Goal: Find contact information: Find contact information

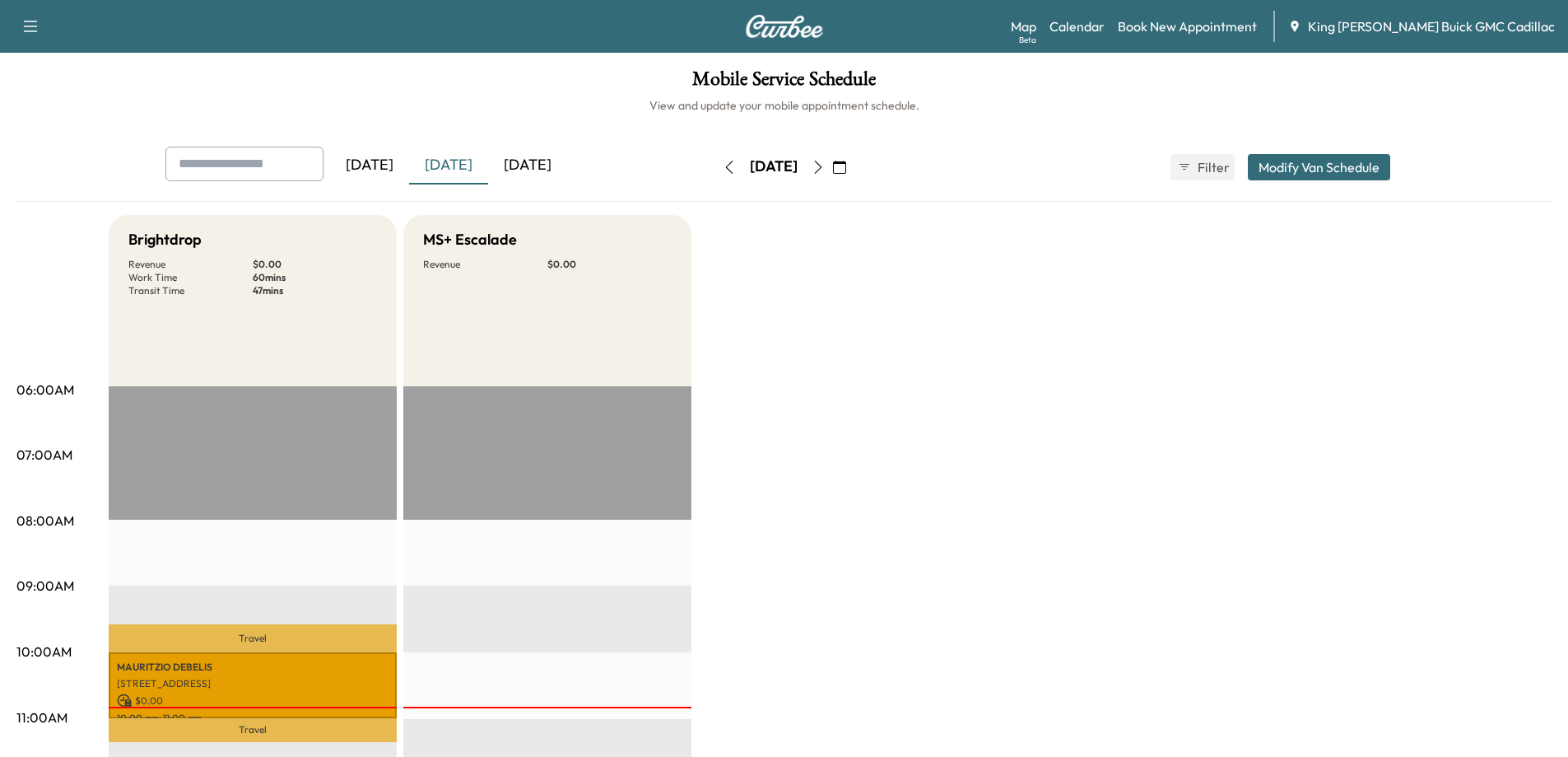
click at [559, 169] on div "[DATE]" at bounding box center [527, 165] width 79 height 38
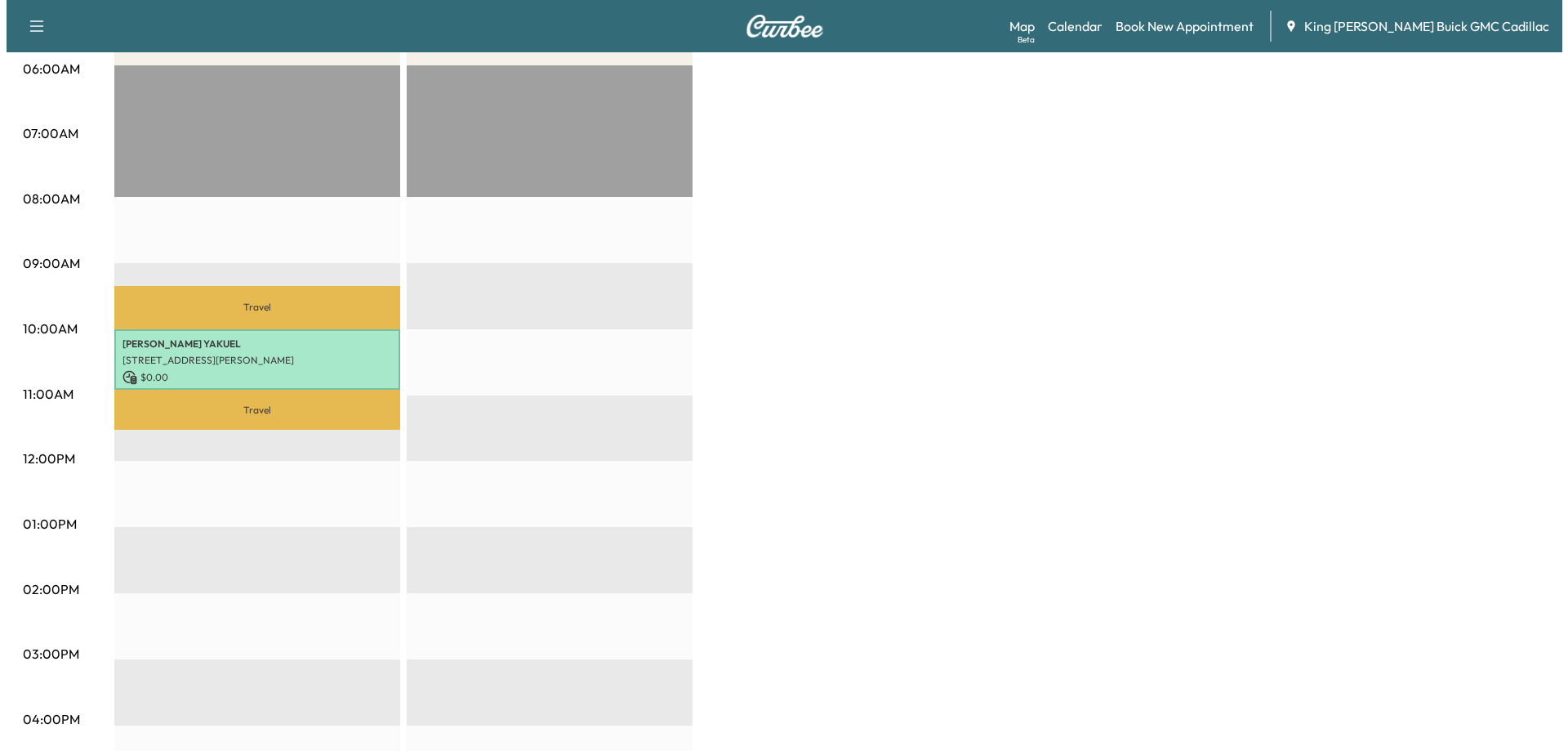
scroll to position [327, 0]
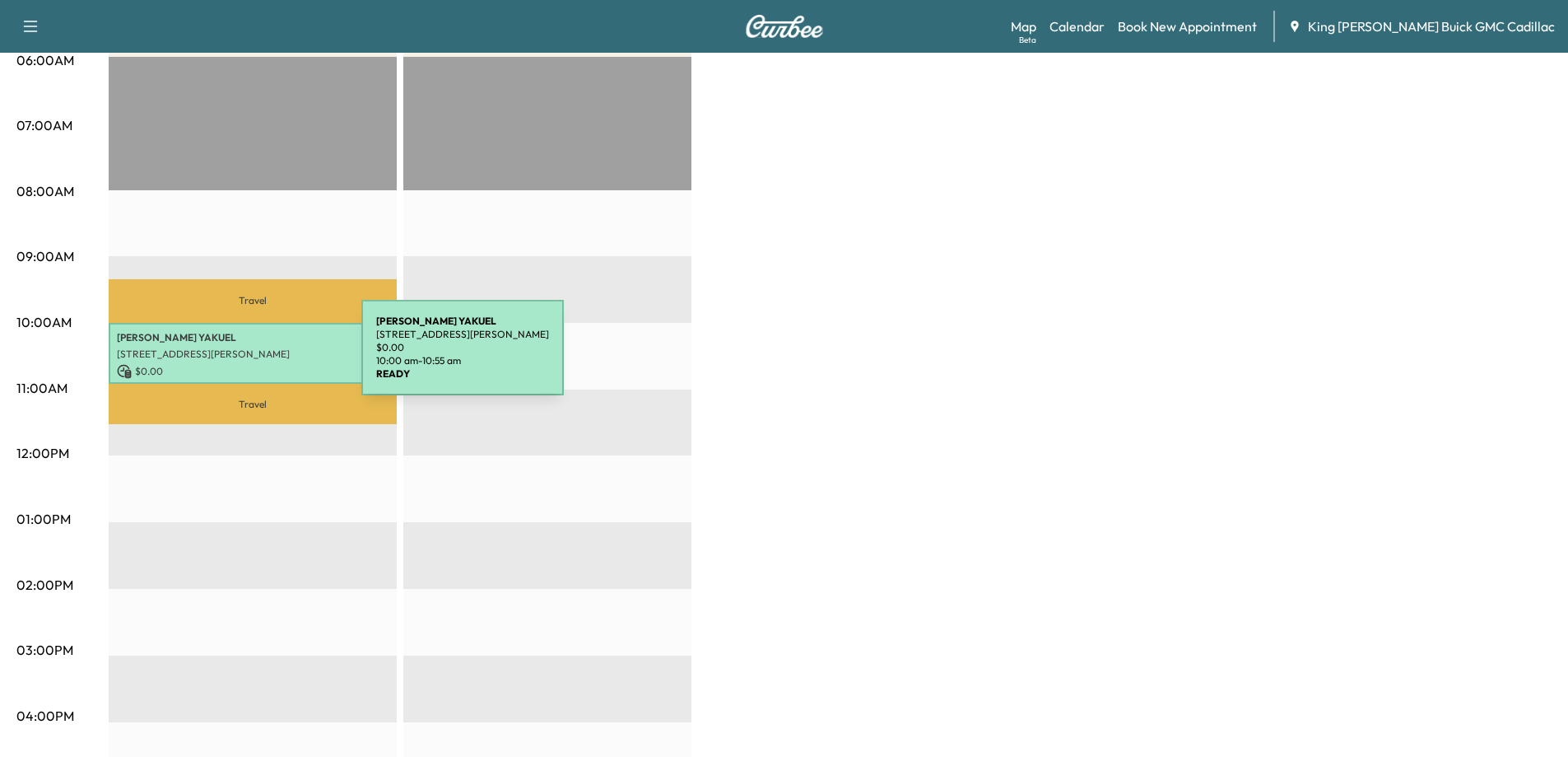
click at [238, 358] on div "[PERSON_NAME] [STREET_ADDRESS][PERSON_NAME] $ 0.00 10:00 am - 10:55 am" at bounding box center [253, 353] width 288 height 61
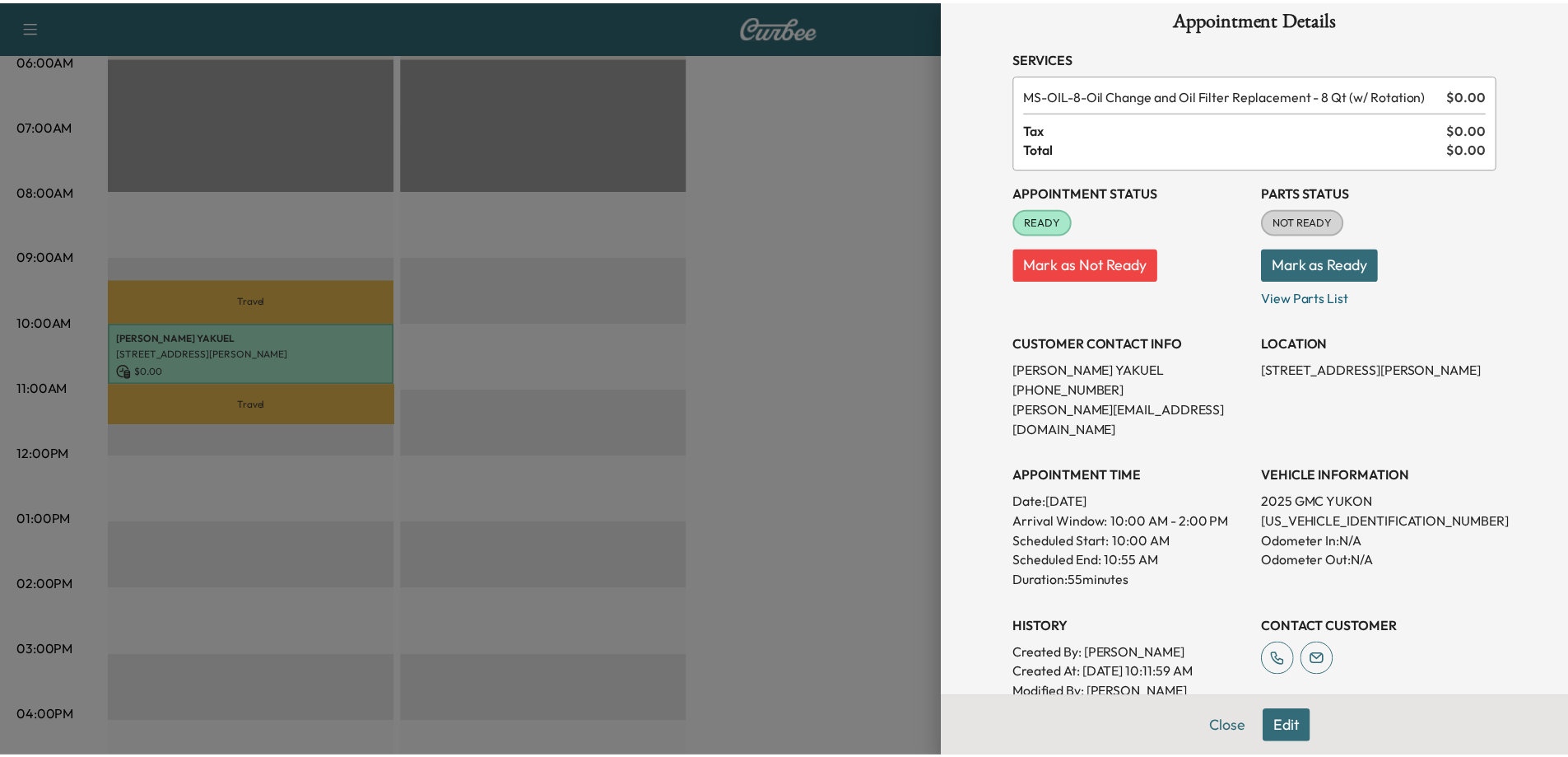
scroll to position [0, 0]
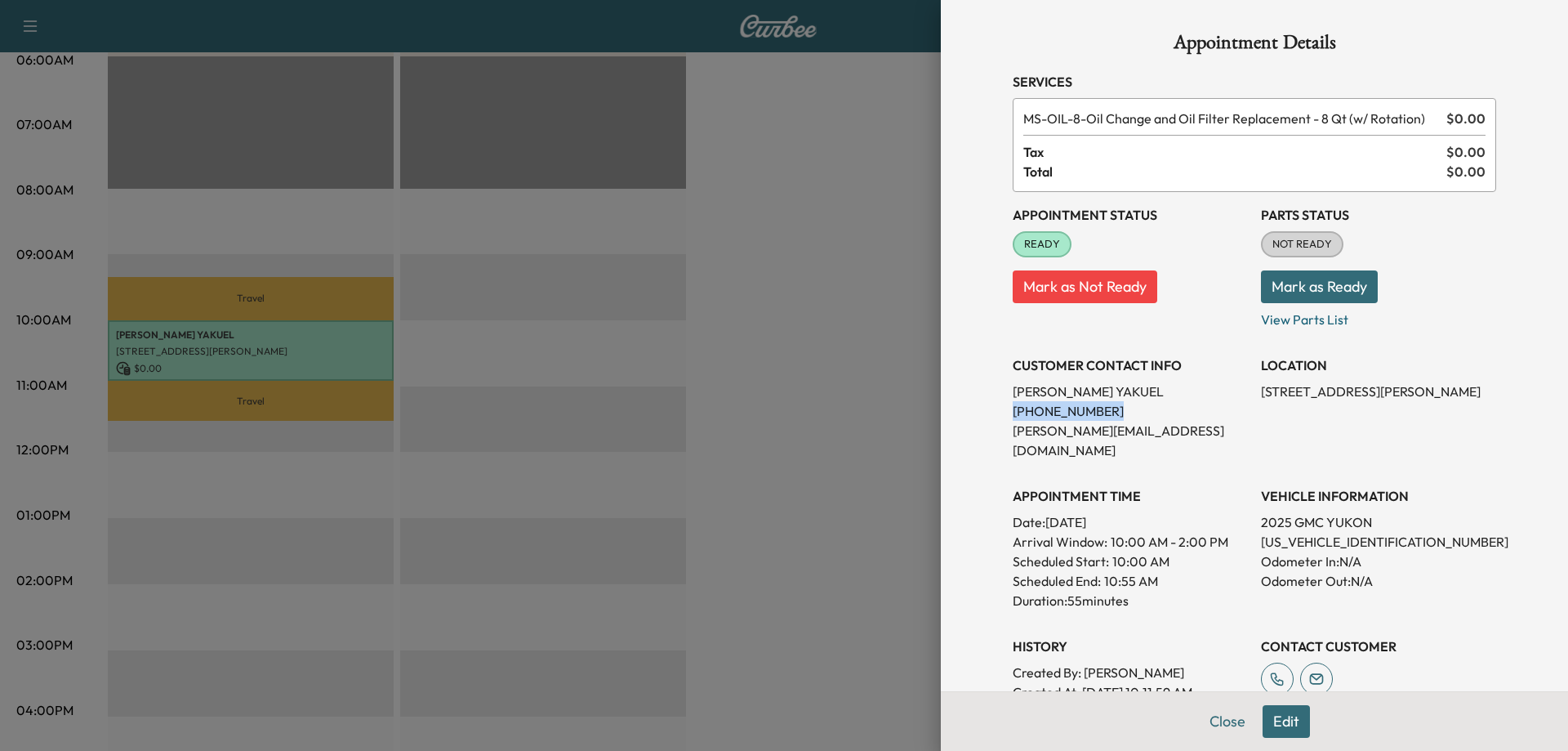
drag, startPoint x: 1002, startPoint y: 408, endPoint x: 1100, endPoint y: 410, distance: 98.0
click at [1100, 410] on p "[PHONE_NUMBER]" at bounding box center [1129, 411] width 235 height 19
copy p "[PHONE_NUMBER]"
click at [1212, 730] on button "Close" at bounding box center [1227, 721] width 57 height 33
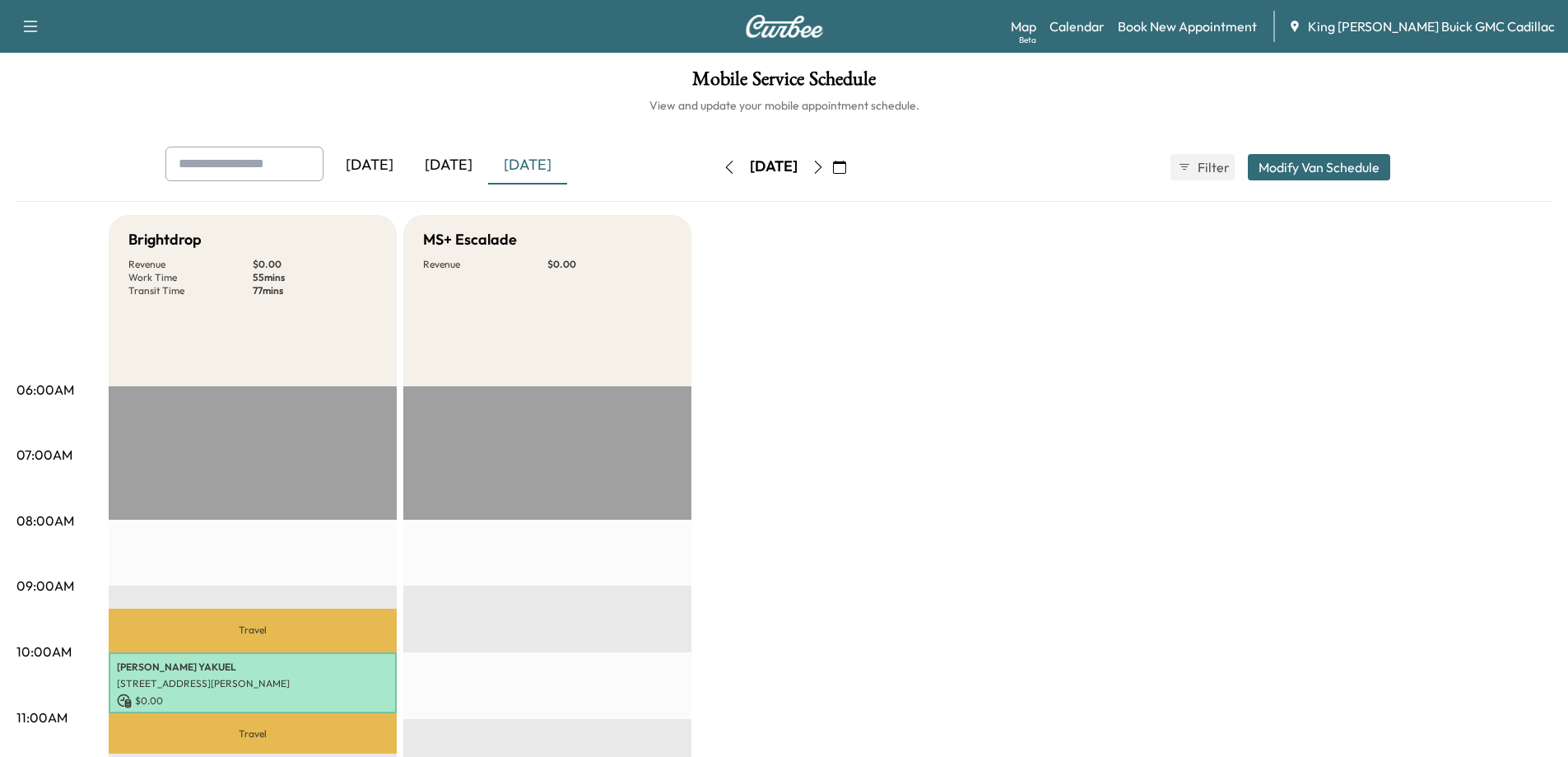
click at [449, 164] on div "[DATE]" at bounding box center [448, 165] width 79 height 38
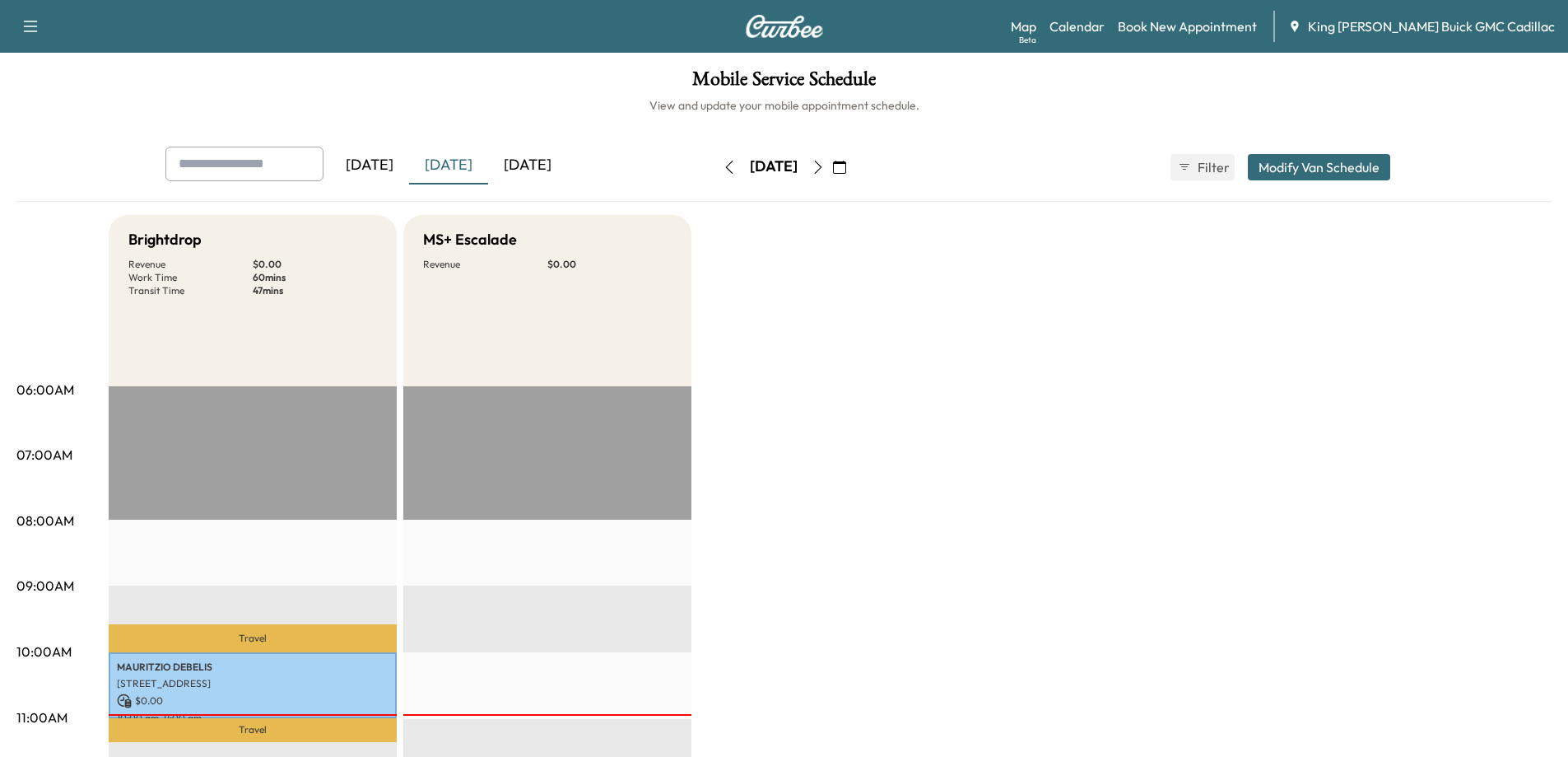
click at [404, 169] on div "[DATE]" at bounding box center [369, 165] width 79 height 38
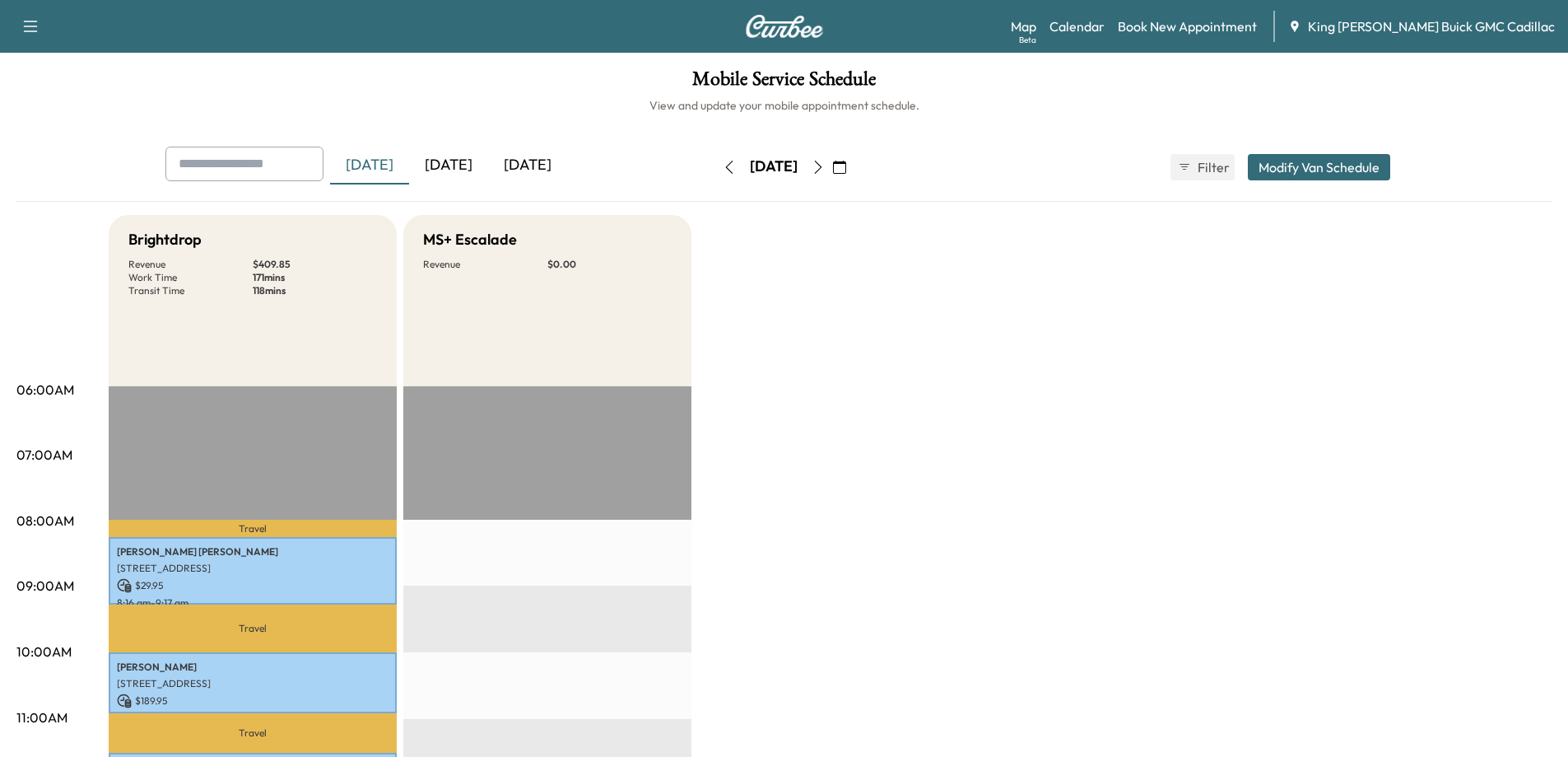
click at [716, 162] on button "button" at bounding box center [729, 167] width 28 height 26
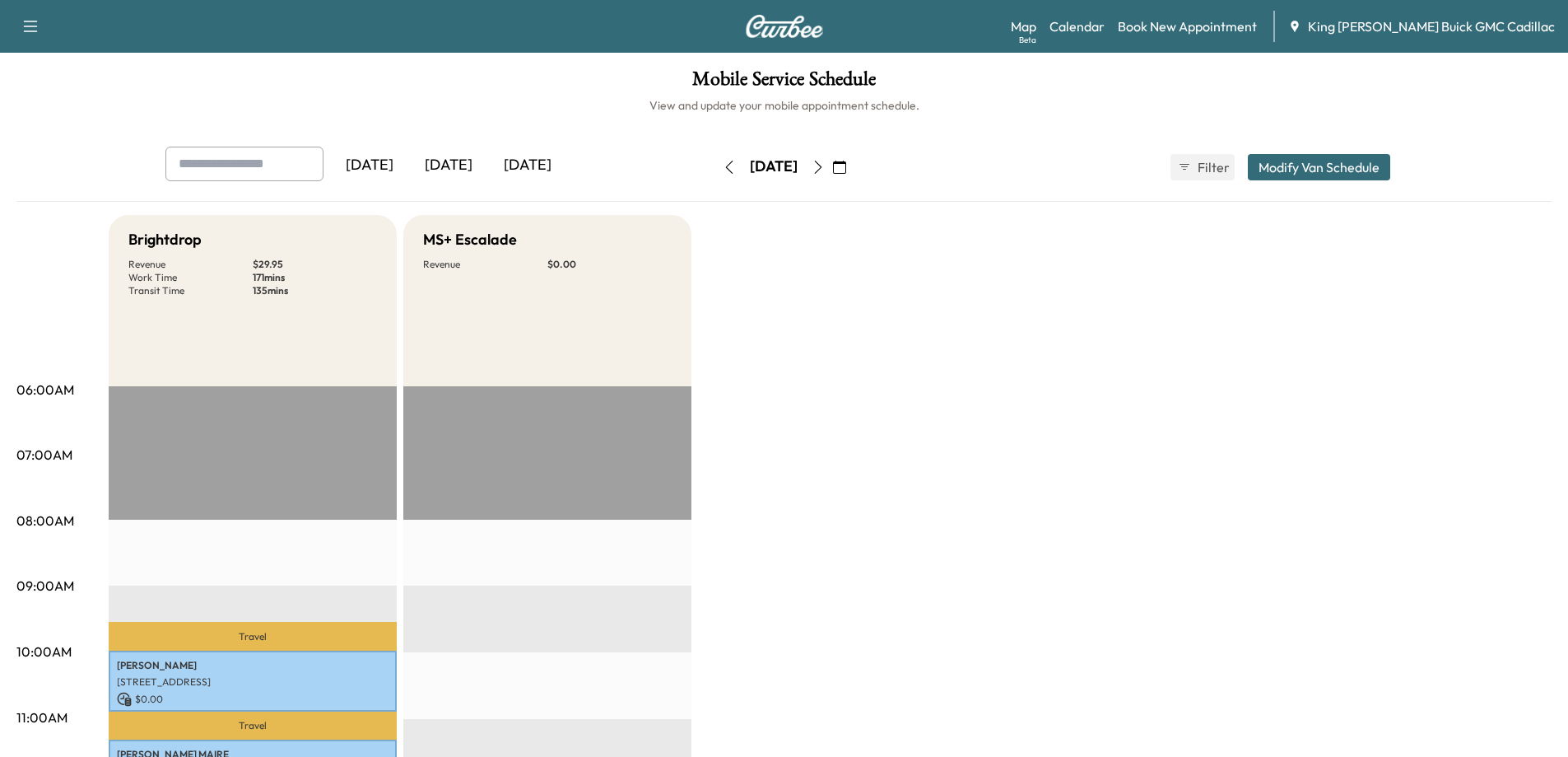
click at [723, 170] on icon "button" at bounding box center [729, 168] width 14 height 14
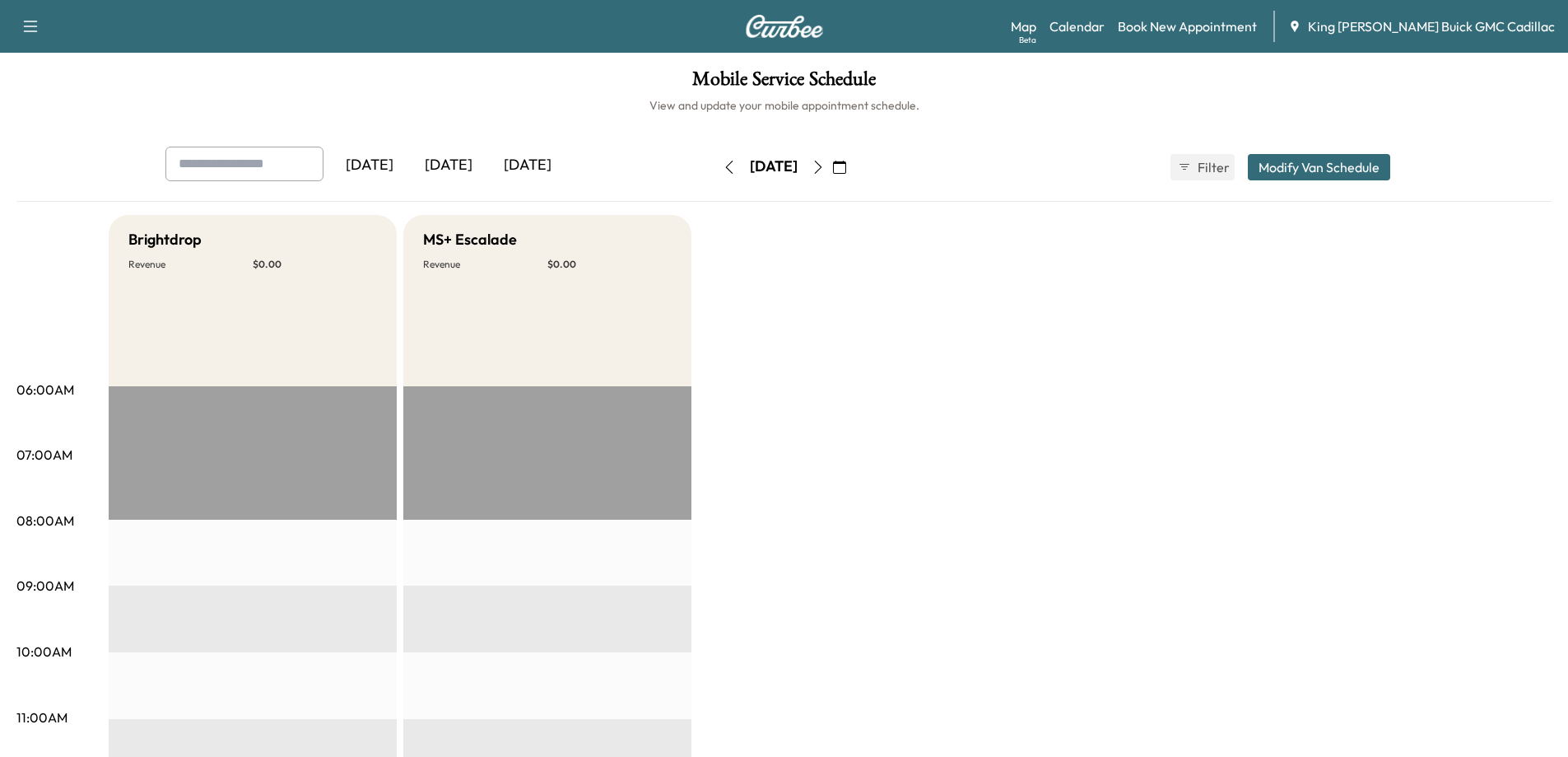
click at [825, 162] on icon "button" at bounding box center [818, 168] width 14 height 14
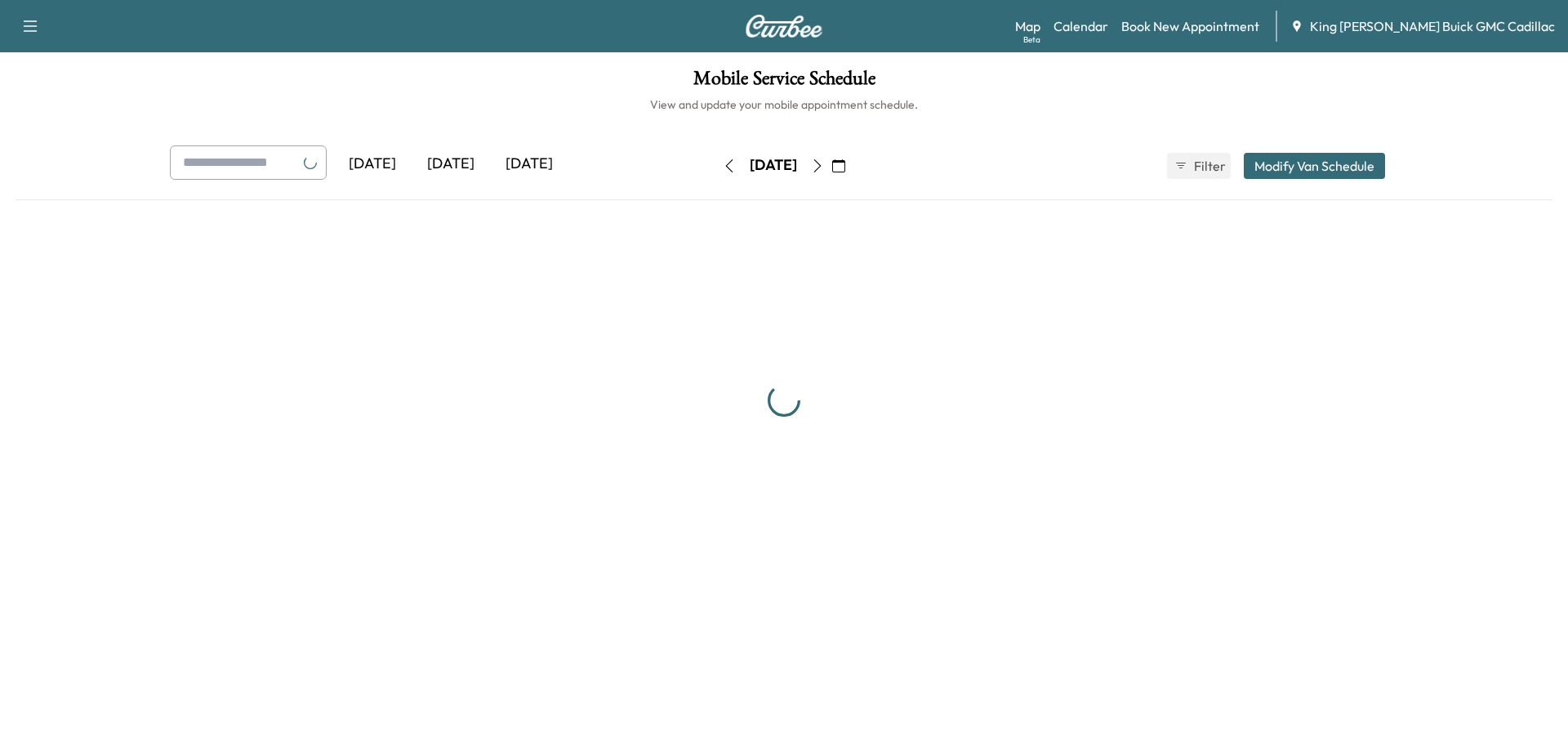
click at [824, 160] on icon "button" at bounding box center [817, 166] width 14 height 14
click at [831, 160] on div "[DATE]" at bounding box center [773, 165] width 116 height 26
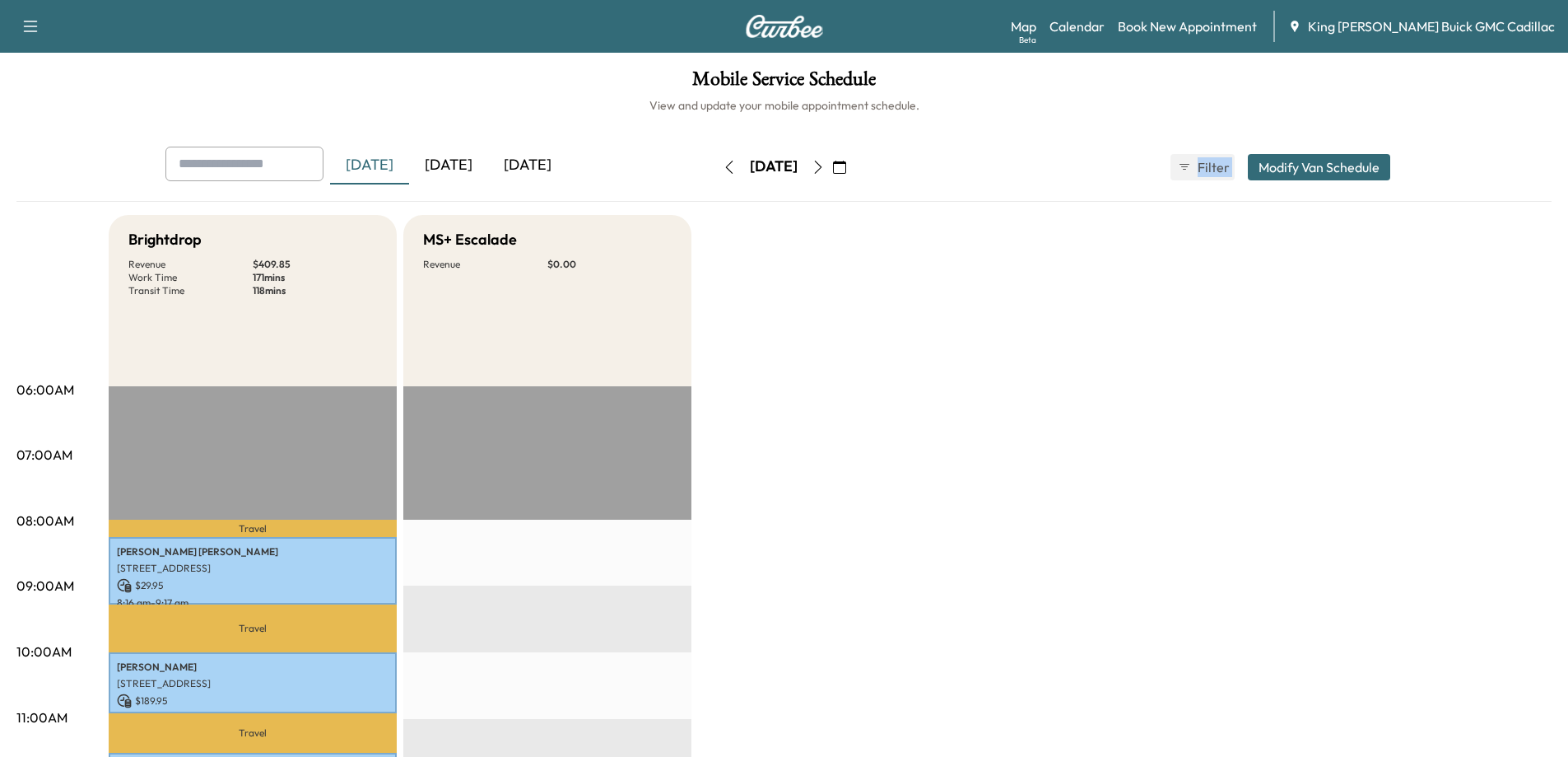
click at [833, 167] on button "button" at bounding box center [818, 167] width 28 height 26
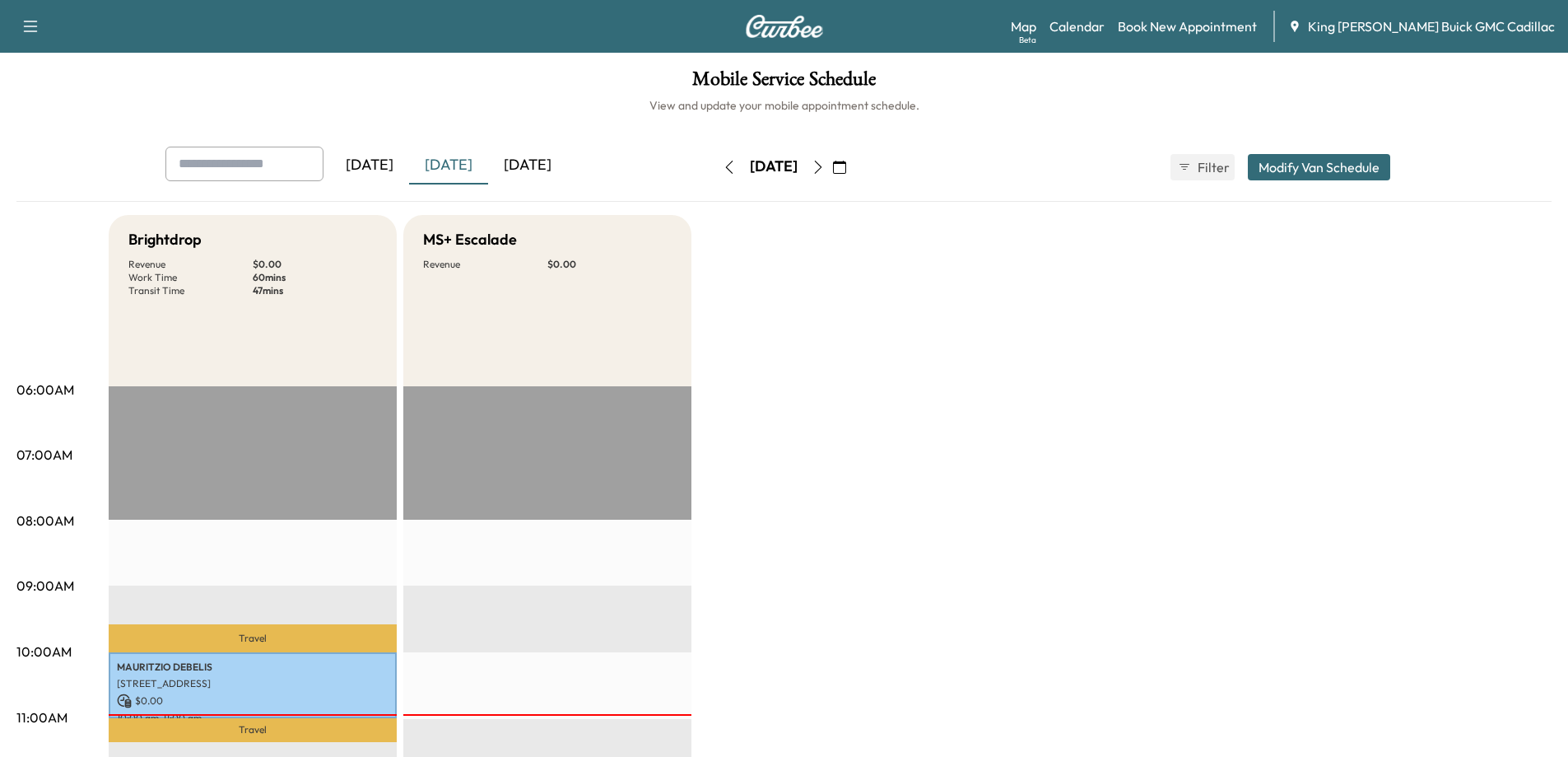
click at [1200, 171] on span "Filter" at bounding box center [1213, 167] width 29 height 19
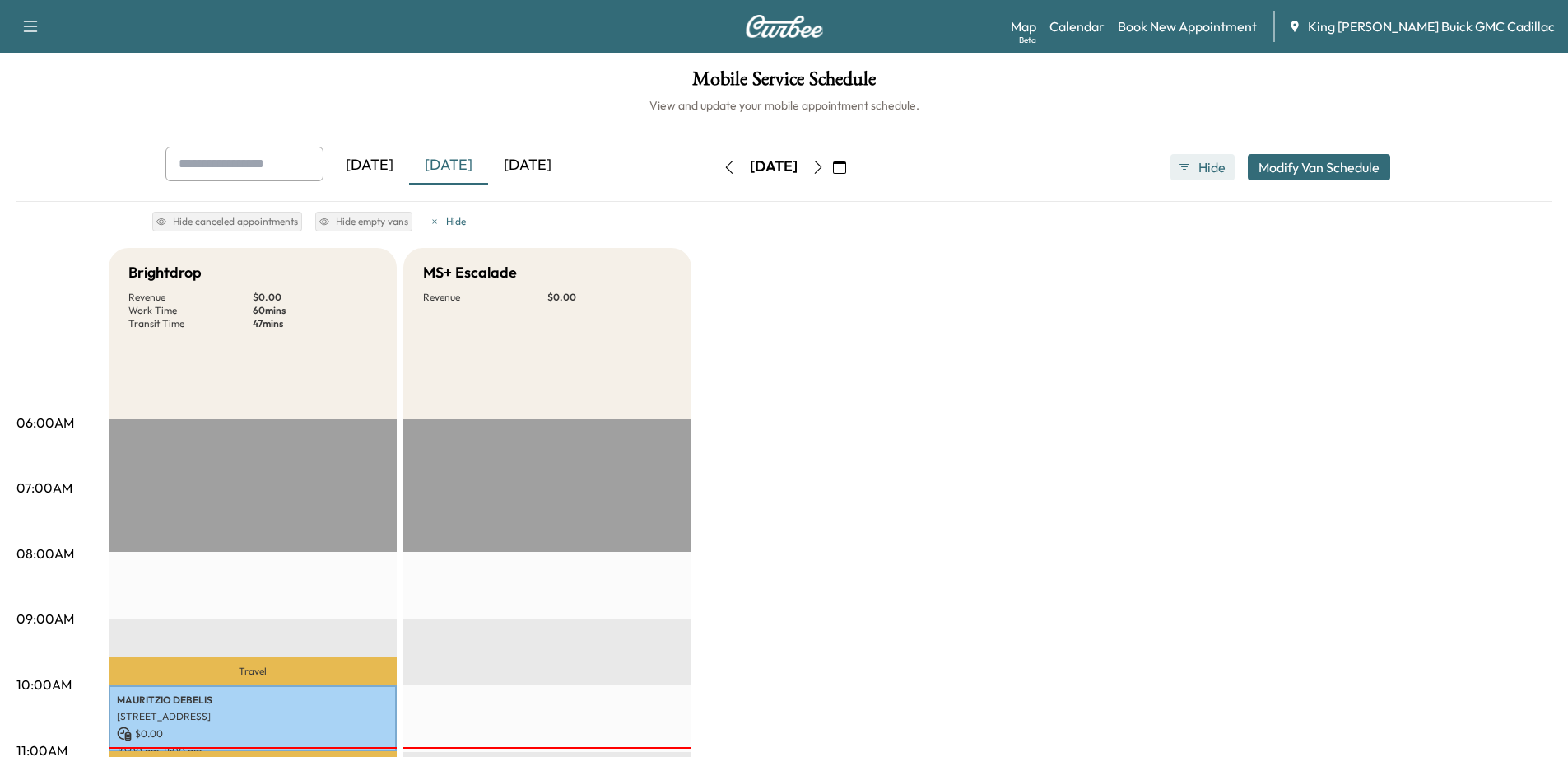
click at [1200, 172] on span "Hide" at bounding box center [1213, 167] width 29 height 19
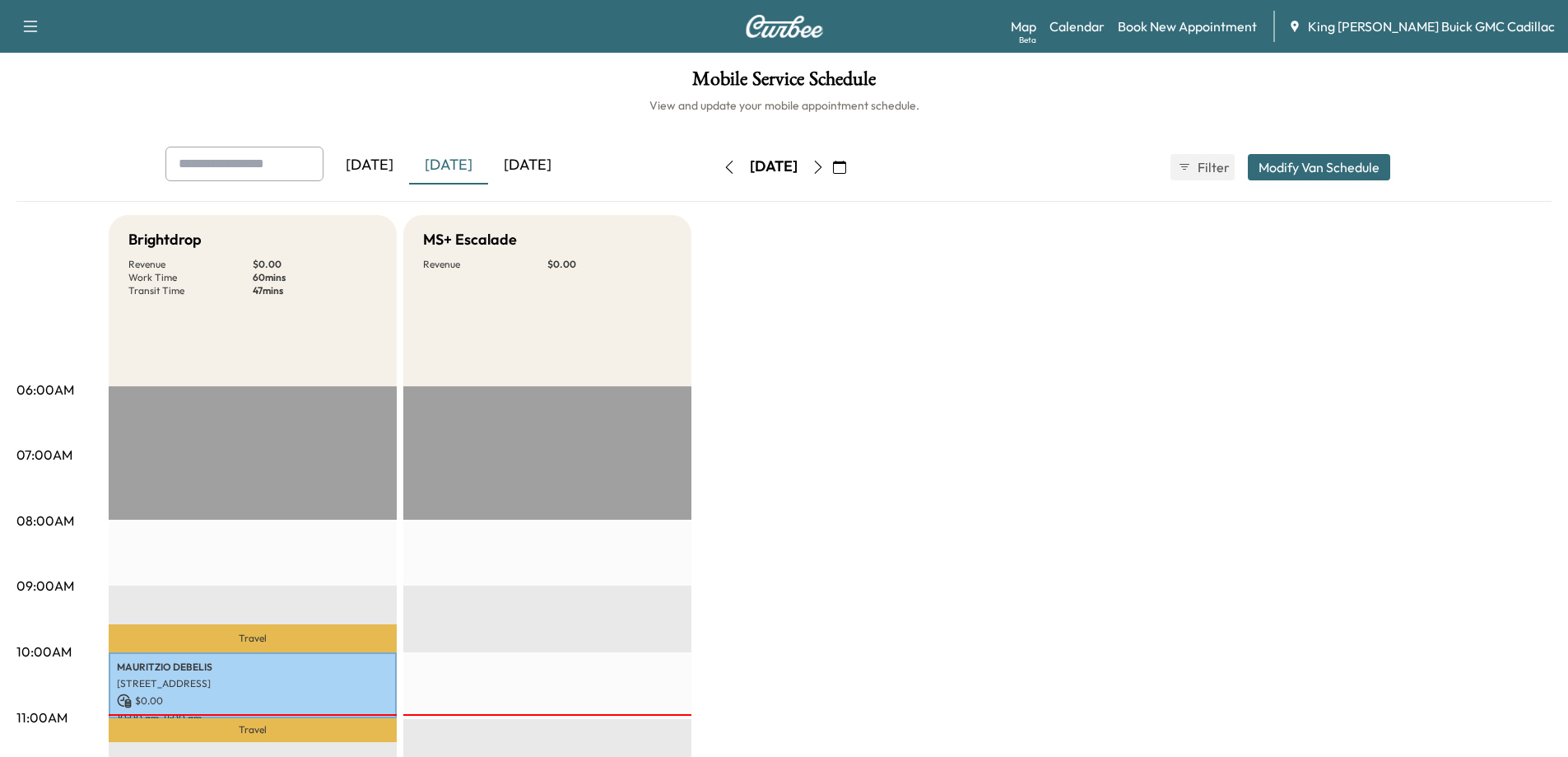
click at [1266, 173] on button "Modify Van Schedule" at bounding box center [1319, 167] width 142 height 26
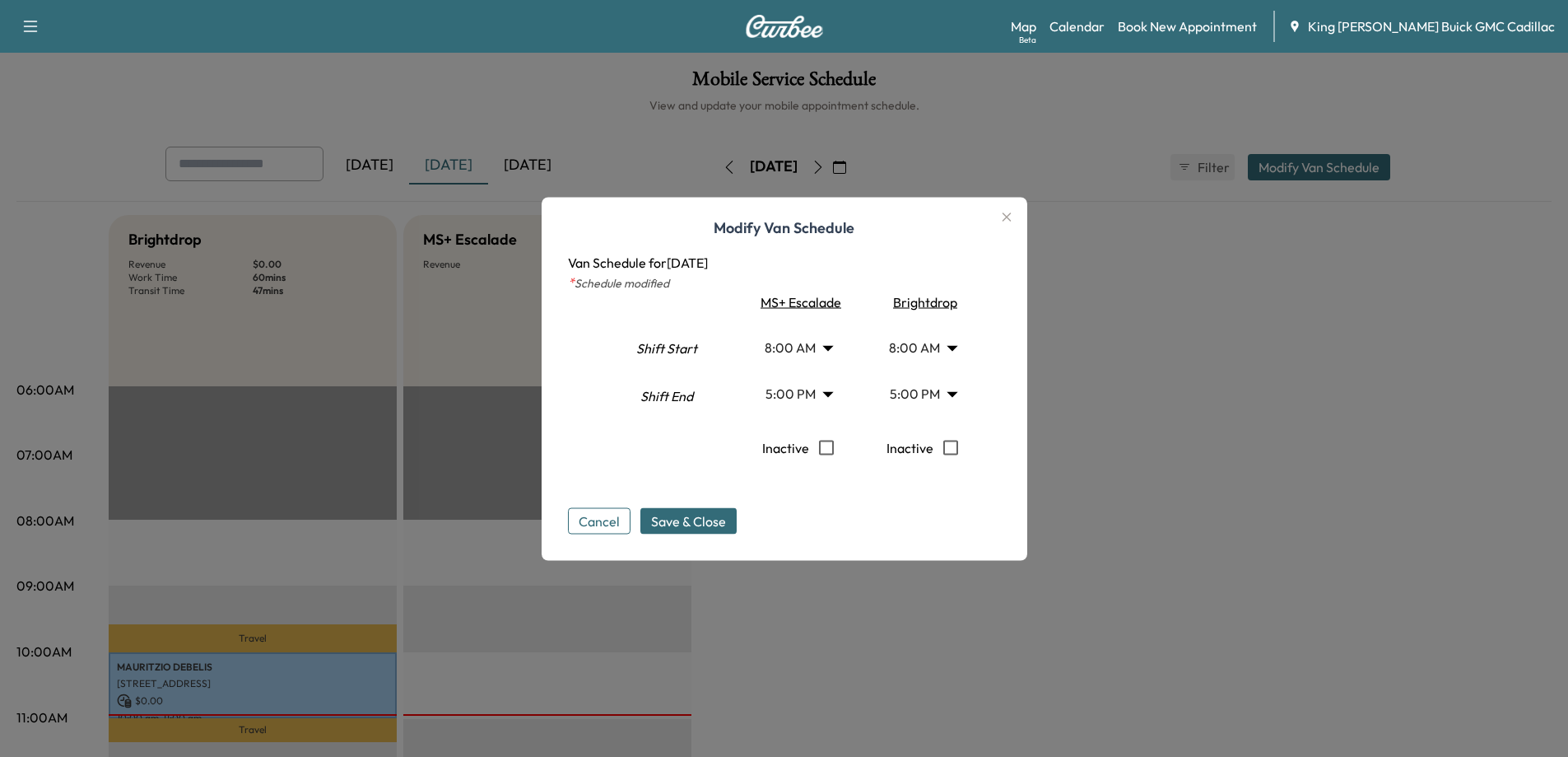
click at [621, 527] on button "Cancel" at bounding box center [599, 520] width 62 height 26
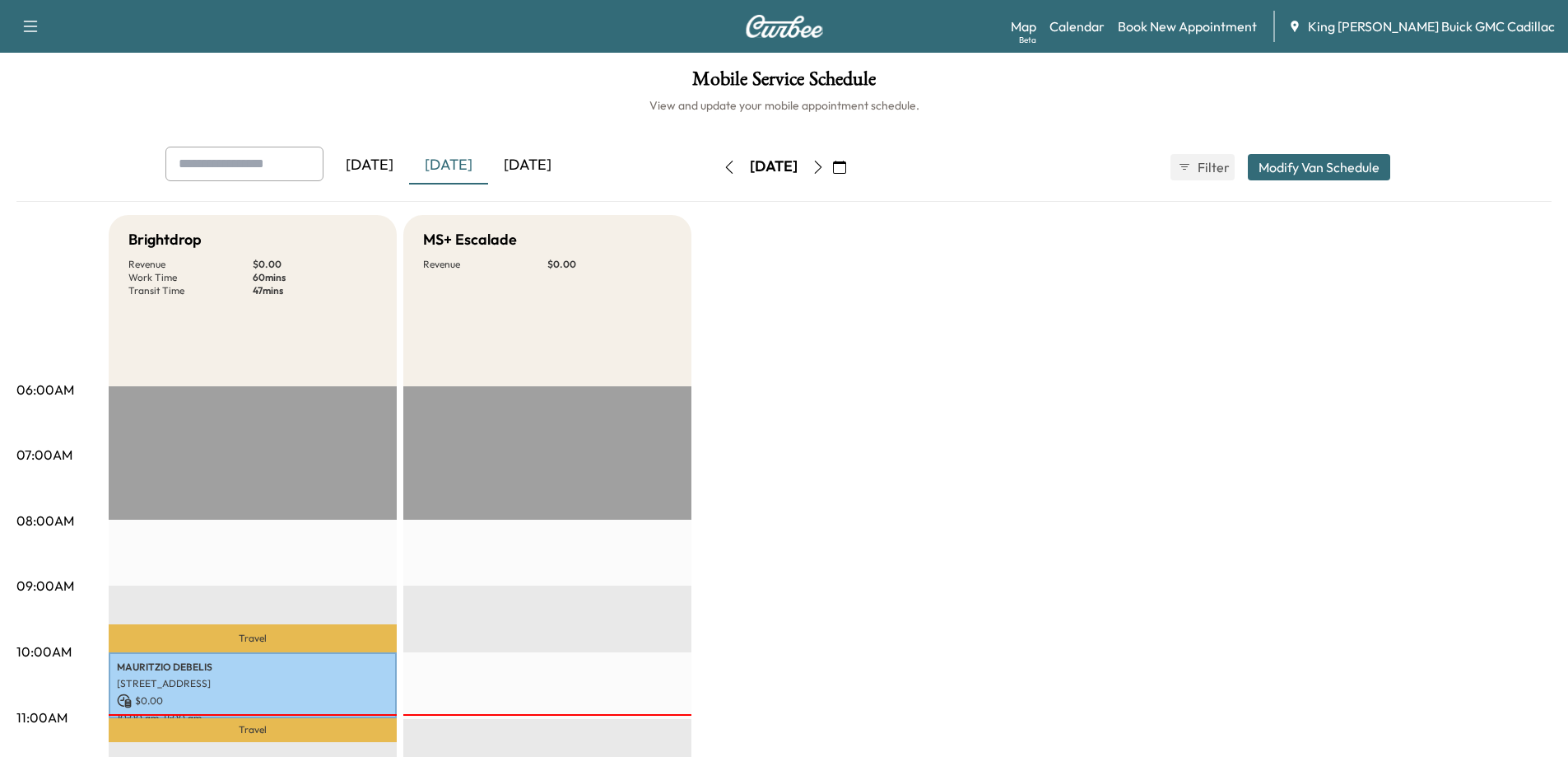
click at [535, 178] on div "[DATE]" at bounding box center [527, 165] width 79 height 38
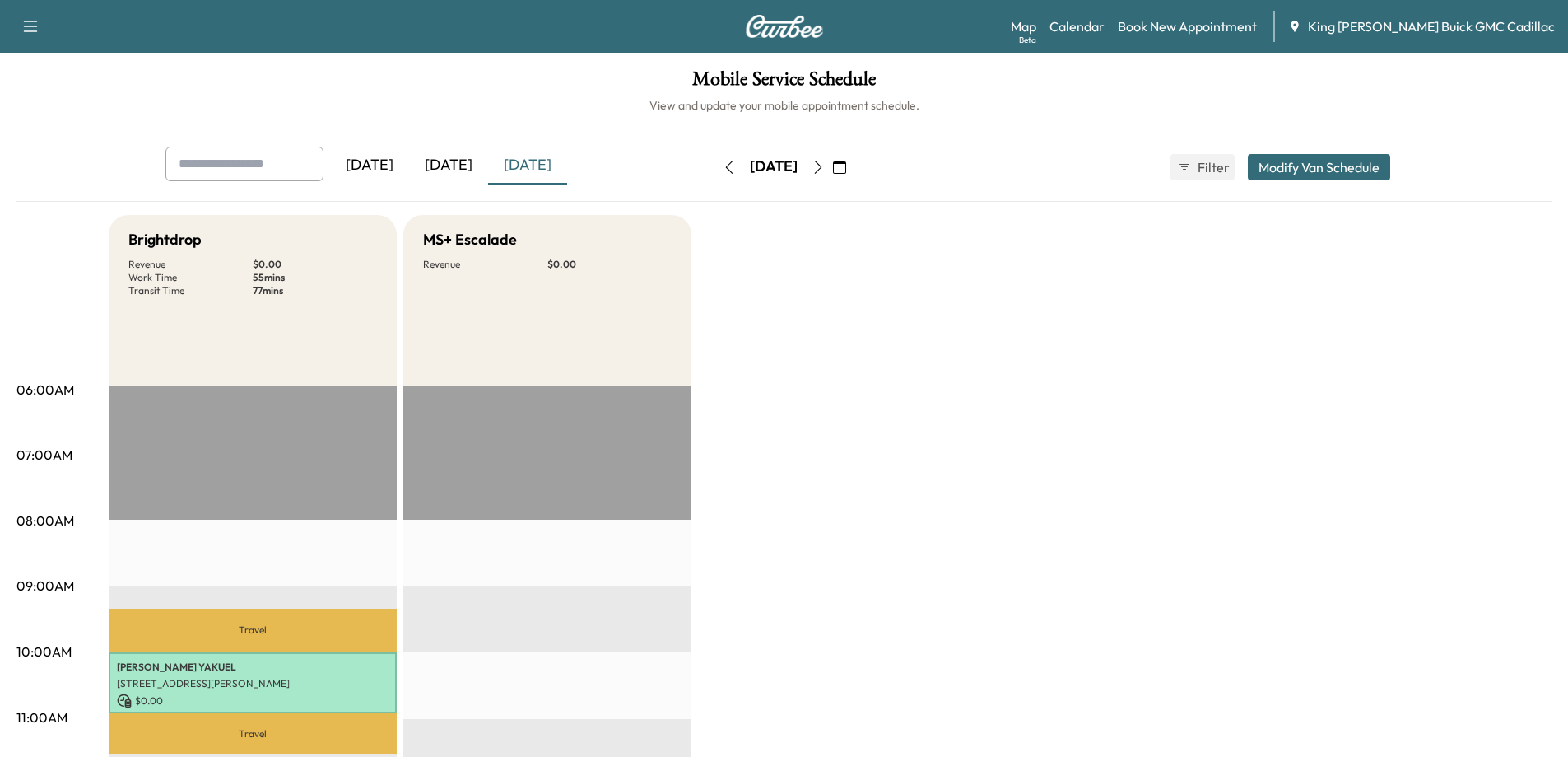
click at [439, 163] on div "[DATE]" at bounding box center [448, 165] width 79 height 38
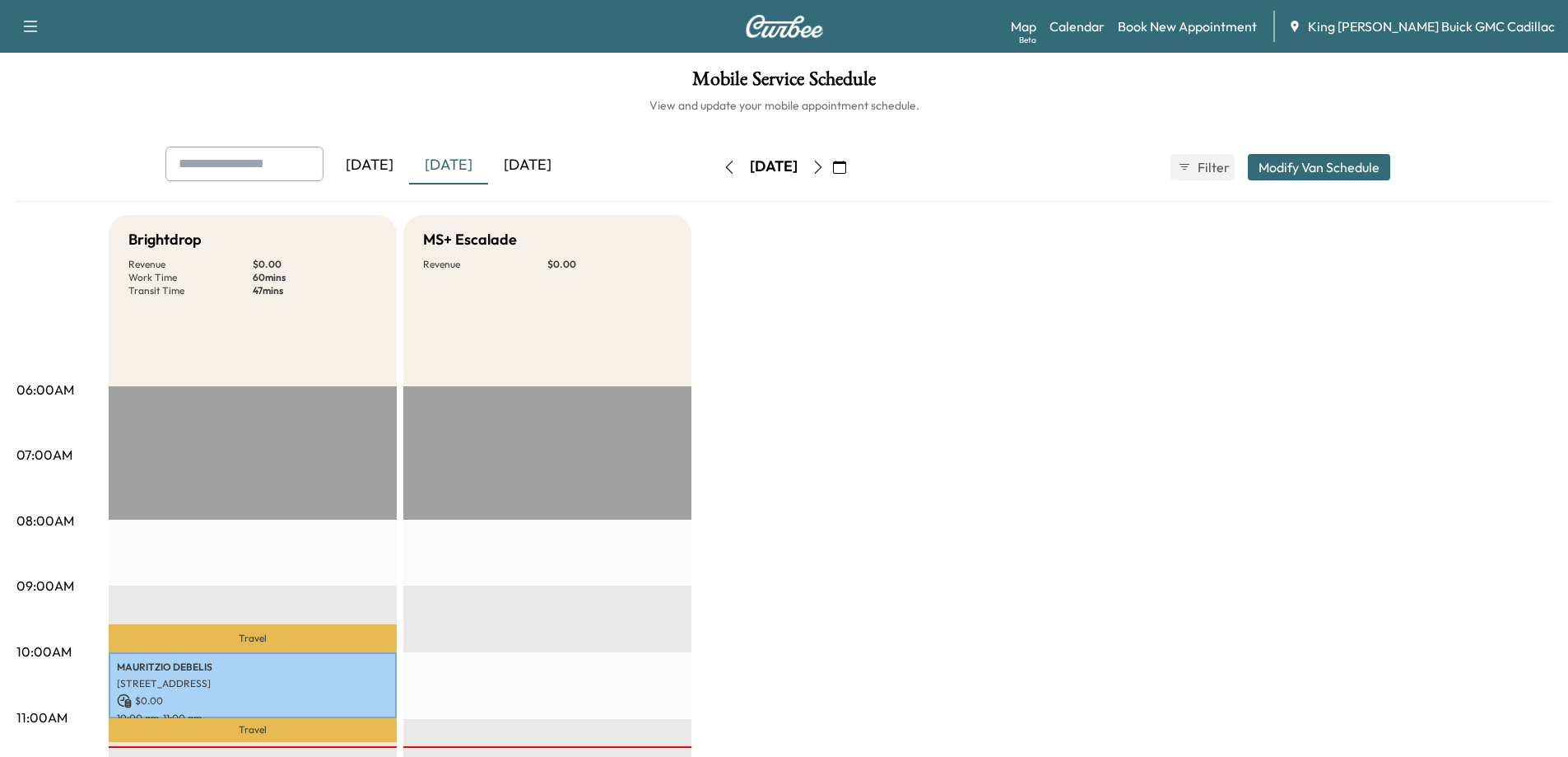
click at [519, 150] on div "[DATE]" at bounding box center [527, 165] width 79 height 38
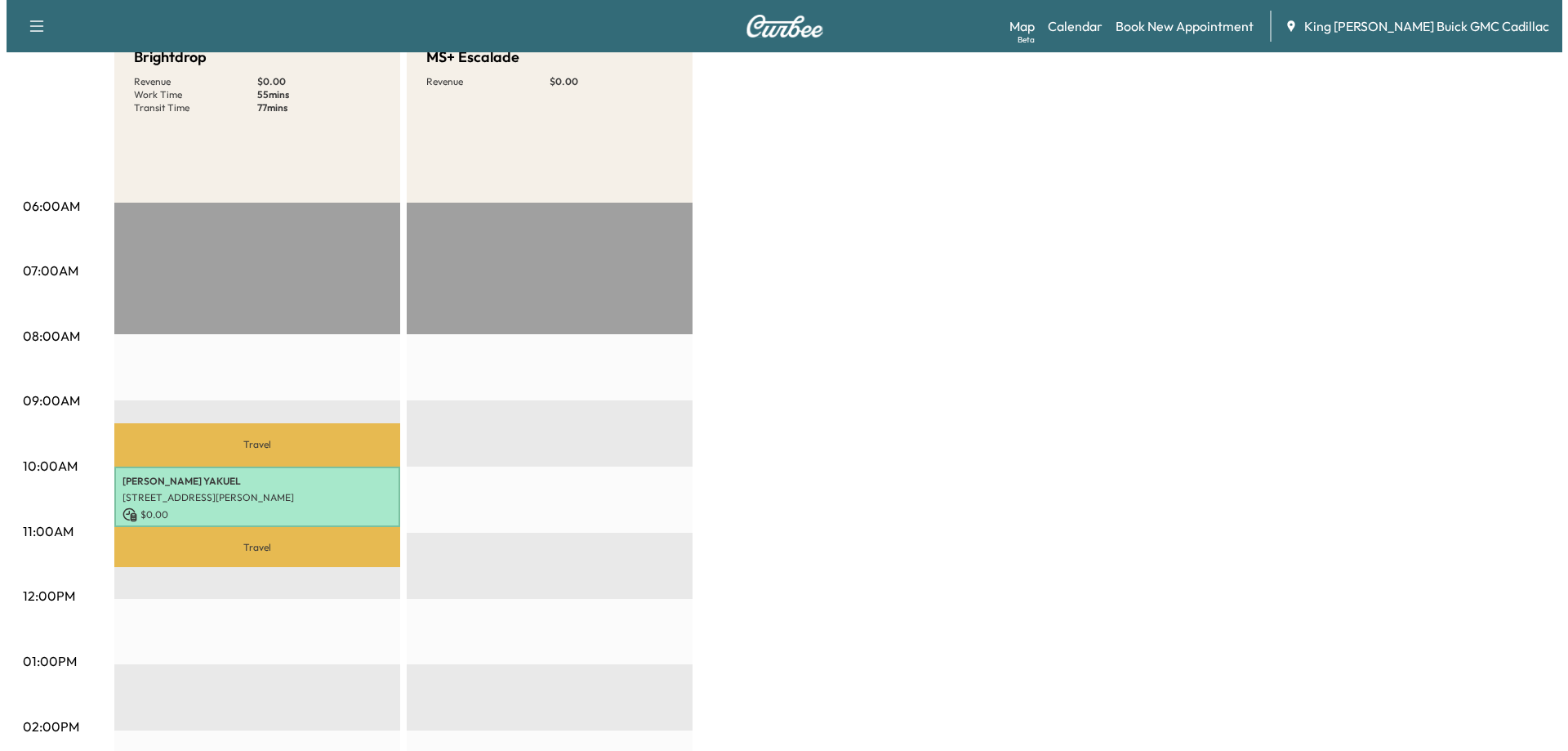
scroll to position [246, 0]
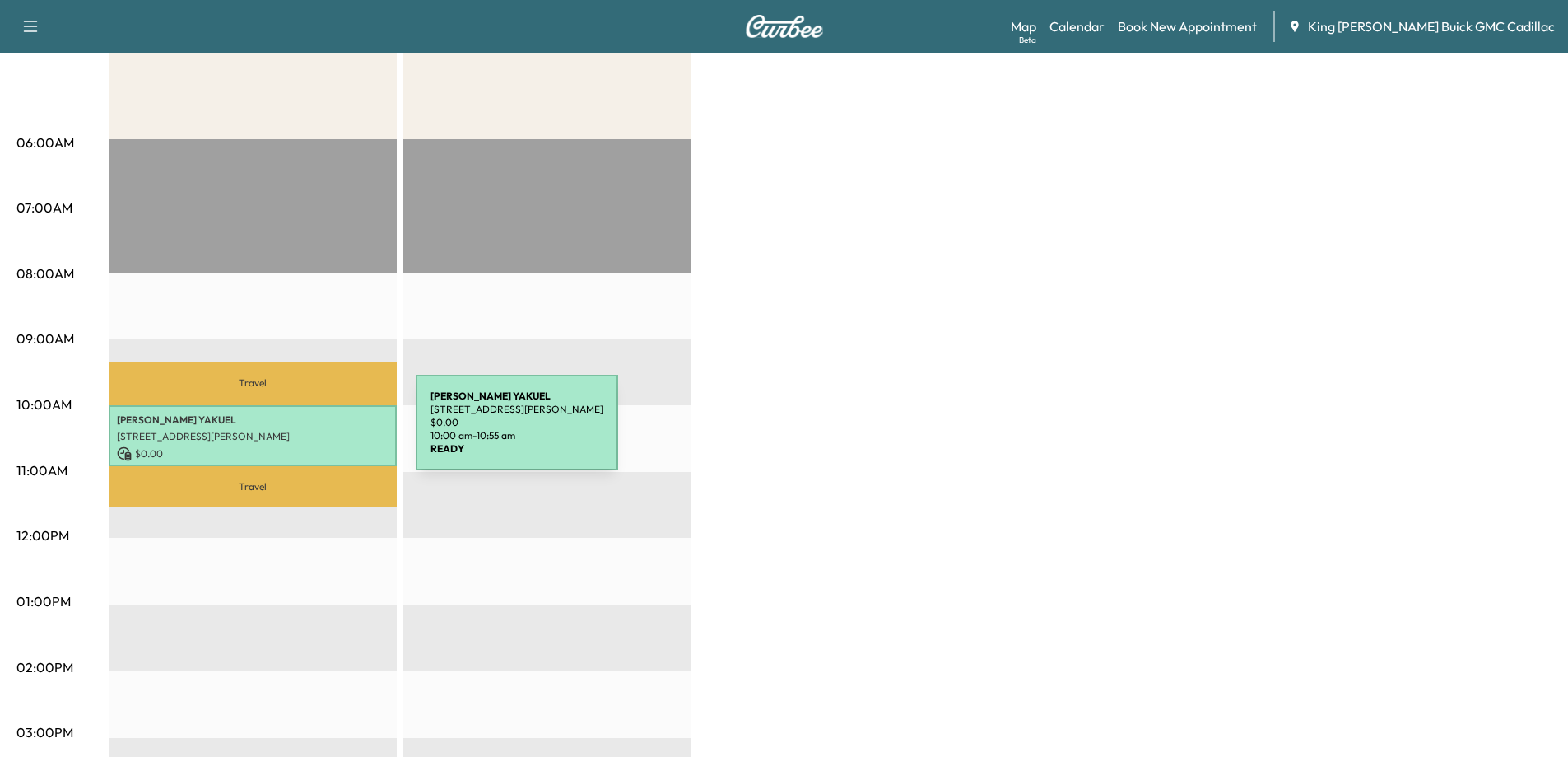
click at [292, 433] on p "[STREET_ADDRESS][PERSON_NAME]" at bounding box center [252, 436] width 272 height 14
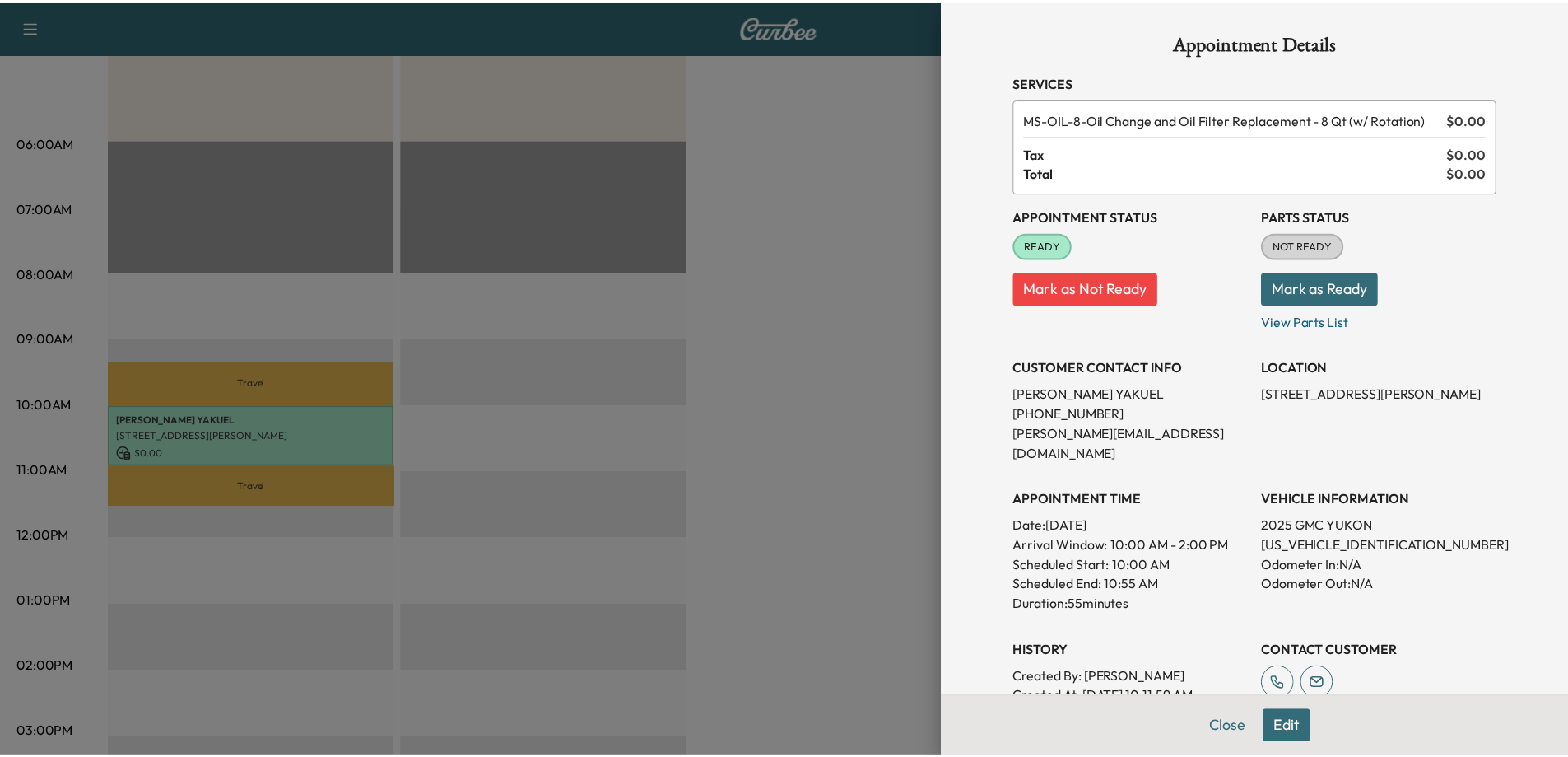
scroll to position [0, 0]
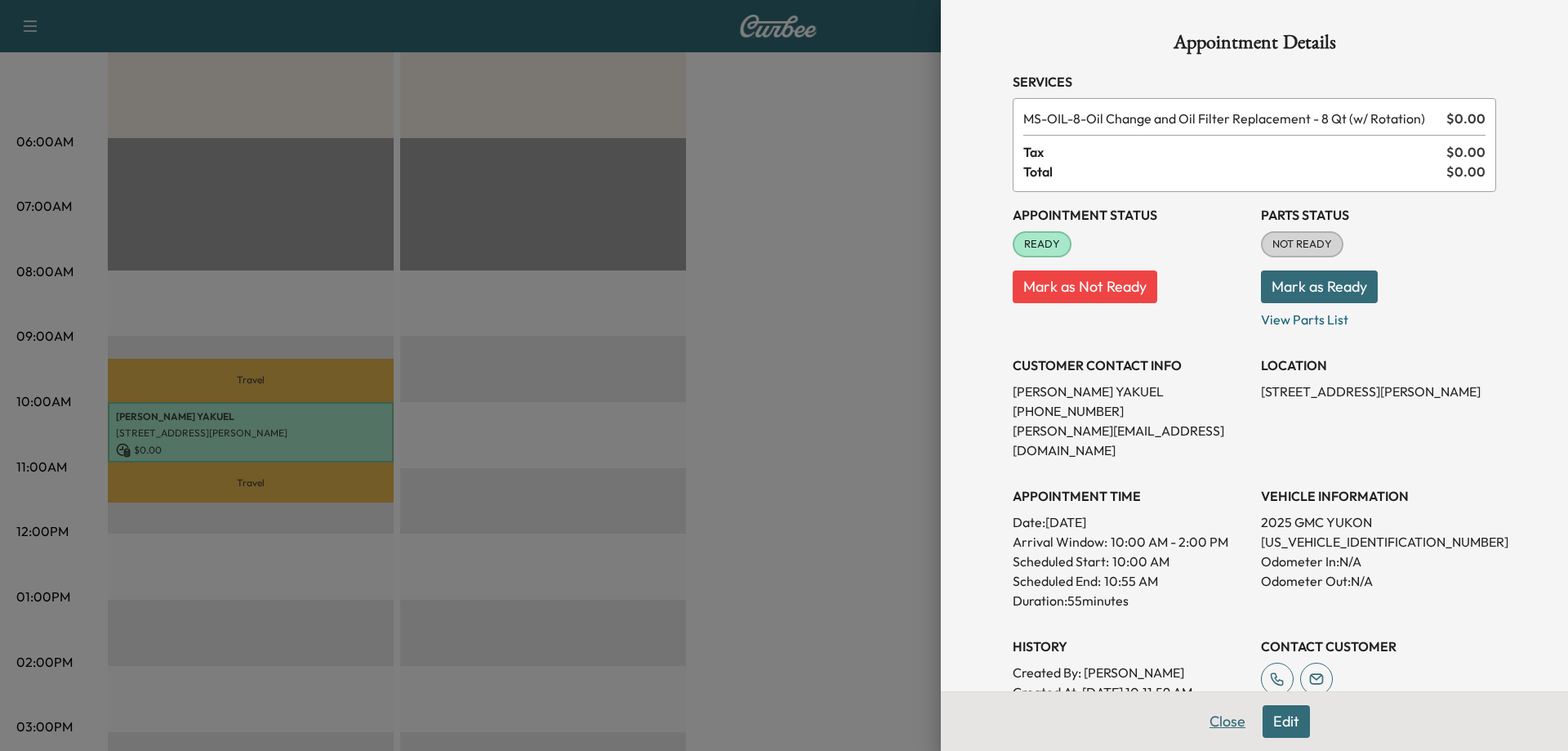
click at [1214, 716] on button "Close" at bounding box center [1227, 721] width 57 height 33
